Goal: Task Accomplishment & Management: Use online tool/utility

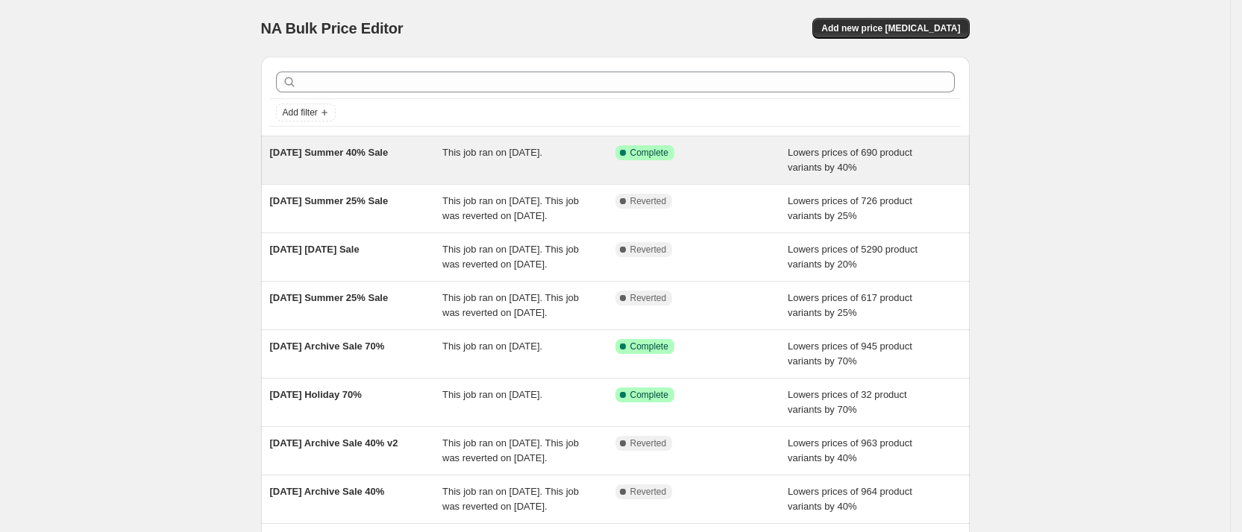
click at [389, 182] on div "[DATE] Summer 40% Sale This job ran on [DATE]. Success Complete Complete Lowers…" at bounding box center [615, 160] width 708 height 48
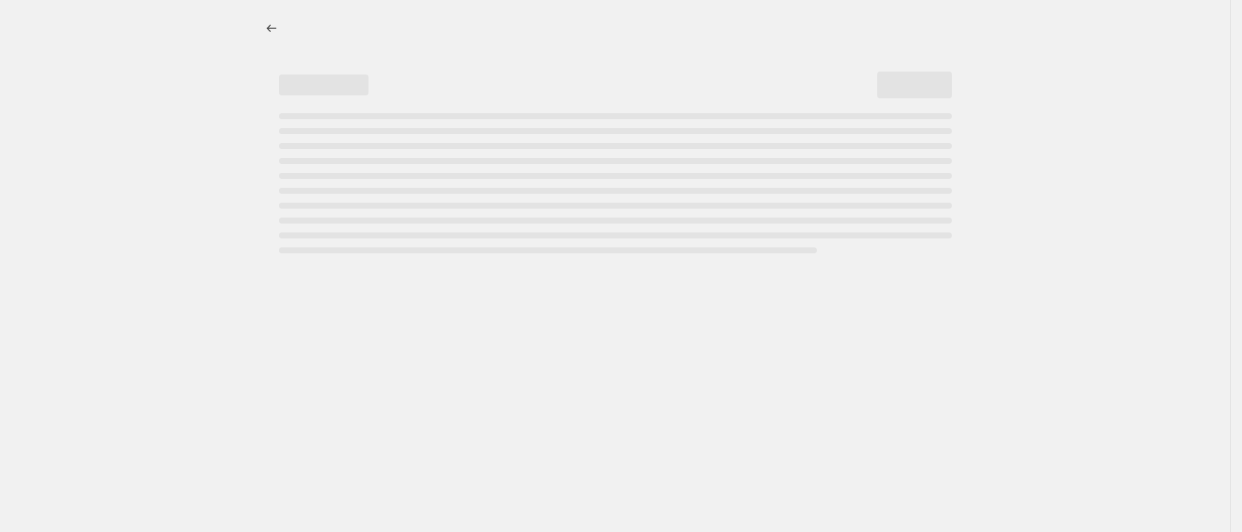
select select "percentage"
select select "collection"
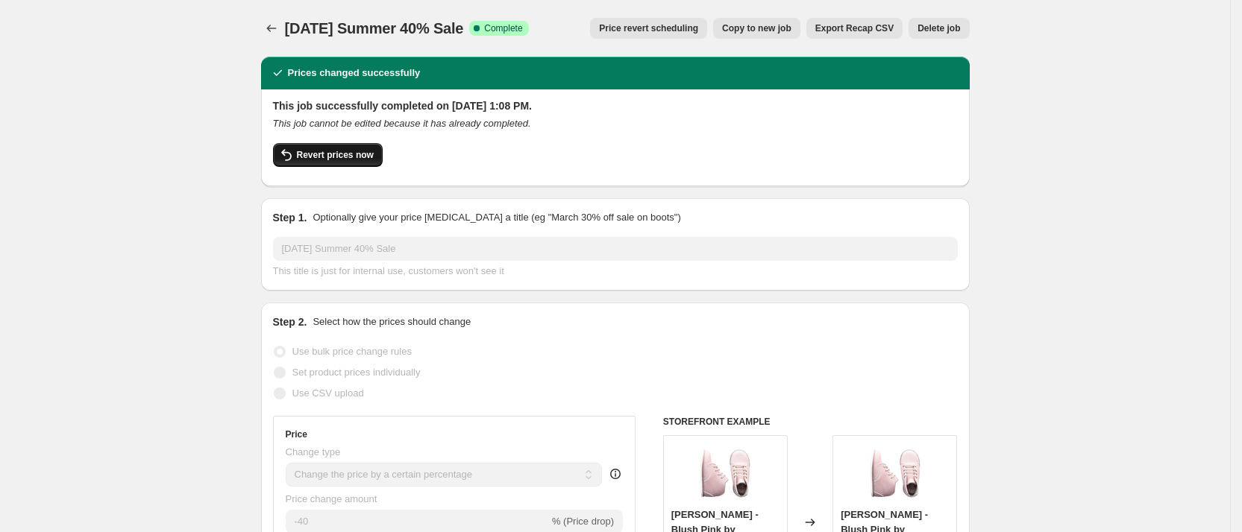
click at [309, 157] on span "Revert prices now" at bounding box center [335, 155] width 77 height 12
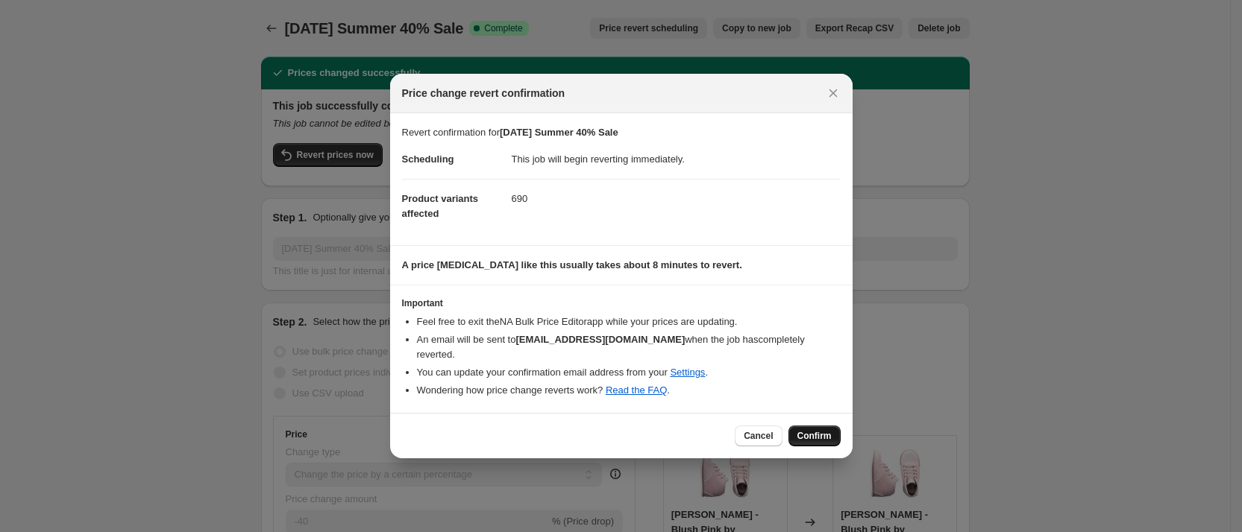
click at [814, 426] on button "Confirm" at bounding box center [814, 436] width 52 height 21
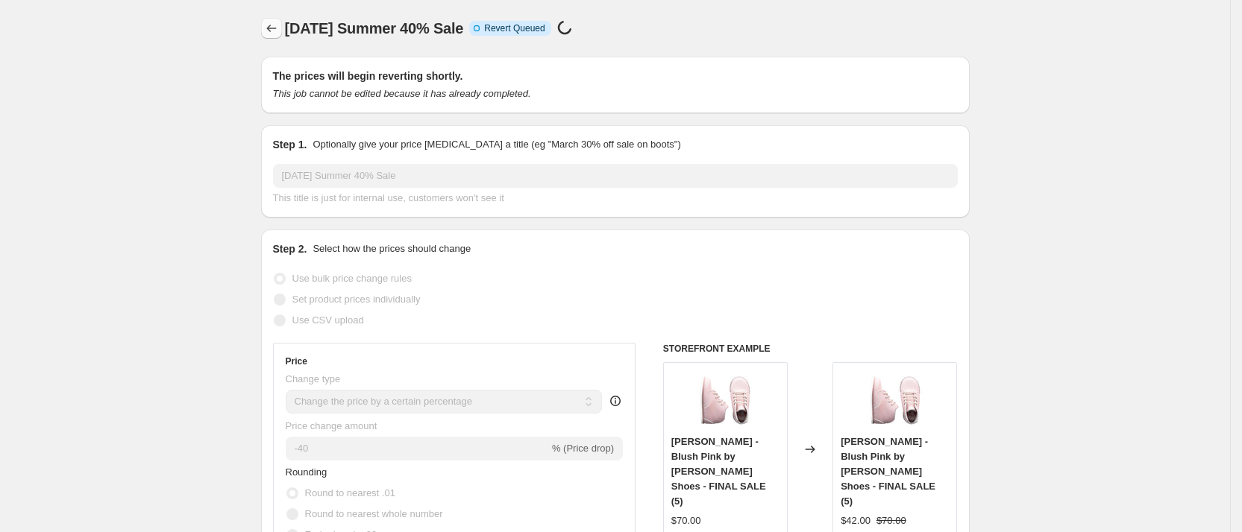
click at [269, 28] on icon "Price change jobs" at bounding box center [271, 28] width 15 height 15
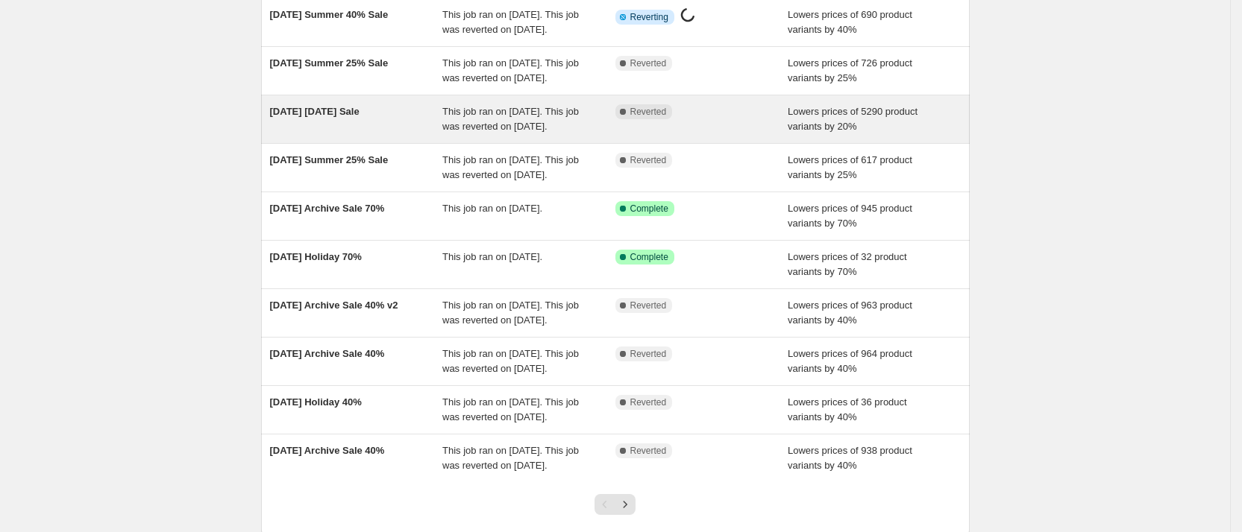
scroll to position [139, 0]
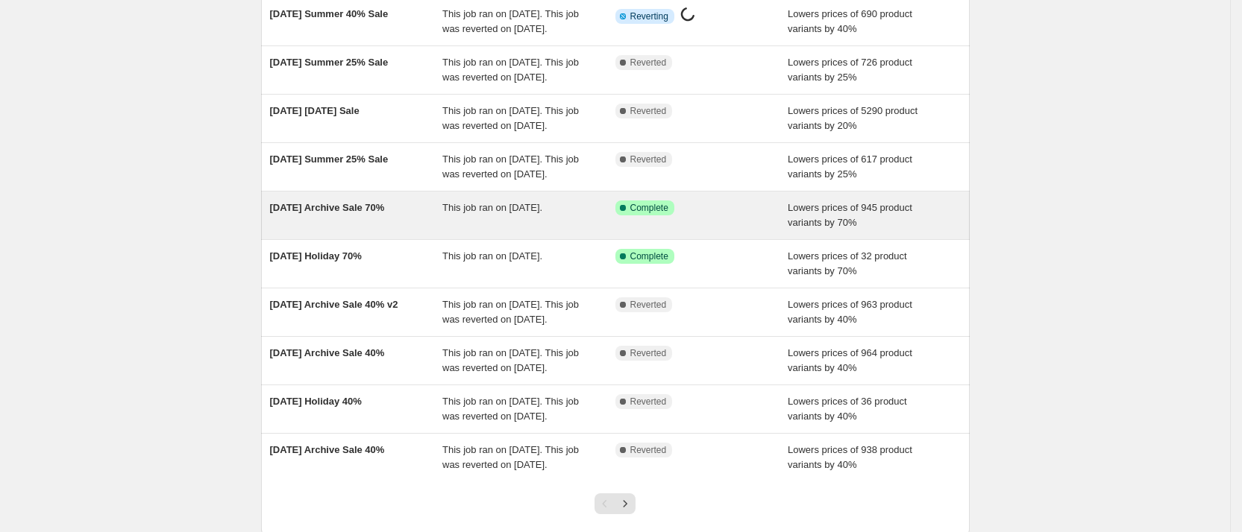
click at [377, 213] on span "[DATE] Archive Sale 70%" at bounding box center [327, 207] width 115 height 11
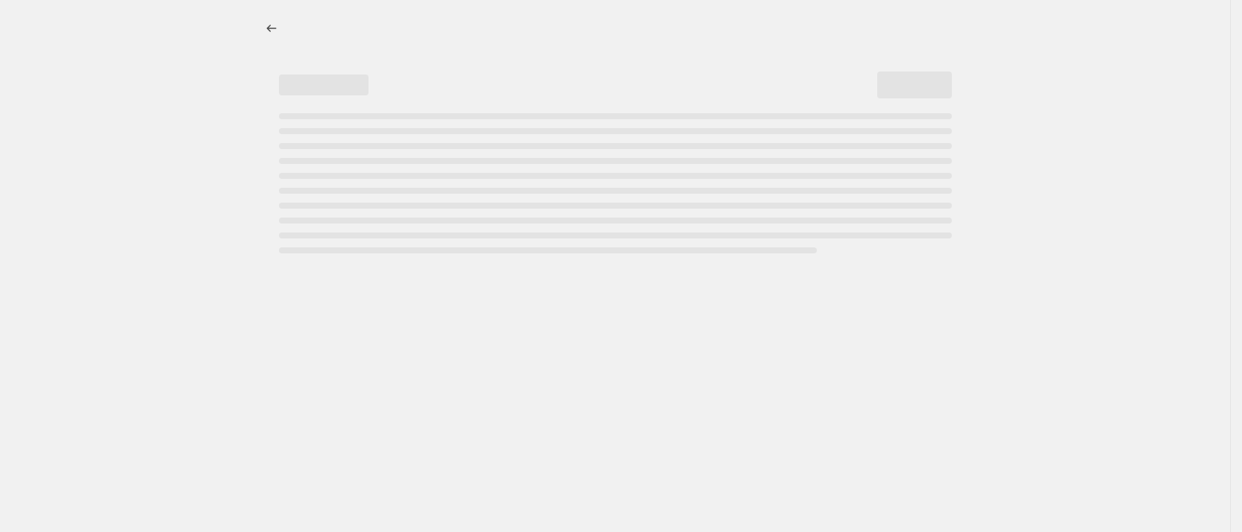
select select "percentage"
select select "collection"
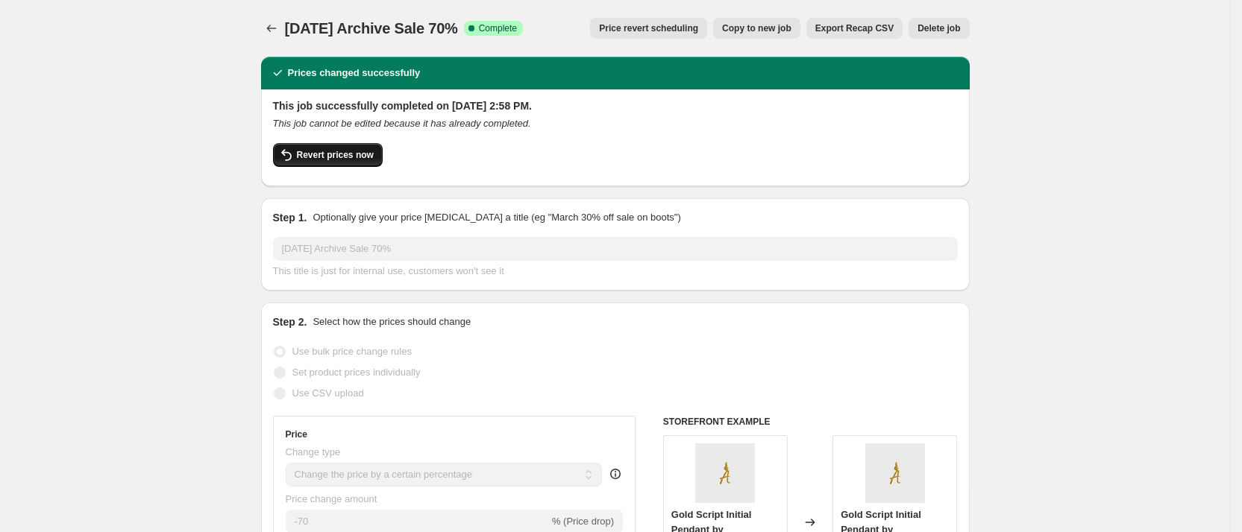
click at [333, 149] on span "Revert prices now" at bounding box center [335, 155] width 77 height 12
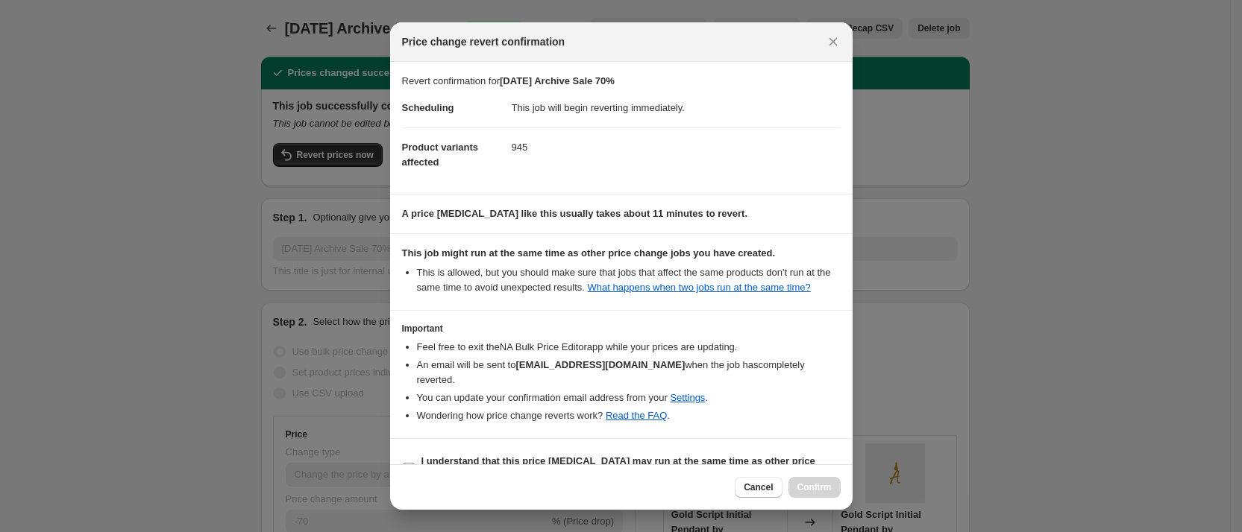
click at [403, 463] on input "I understand that this price [MEDICAL_DATA] may run at the same time as other p…" at bounding box center [409, 469] width 12 height 12
checkbox input "true"
click at [808, 485] on span "Confirm" at bounding box center [814, 488] width 34 height 12
